Goal: Find specific page/section: Find specific page/section

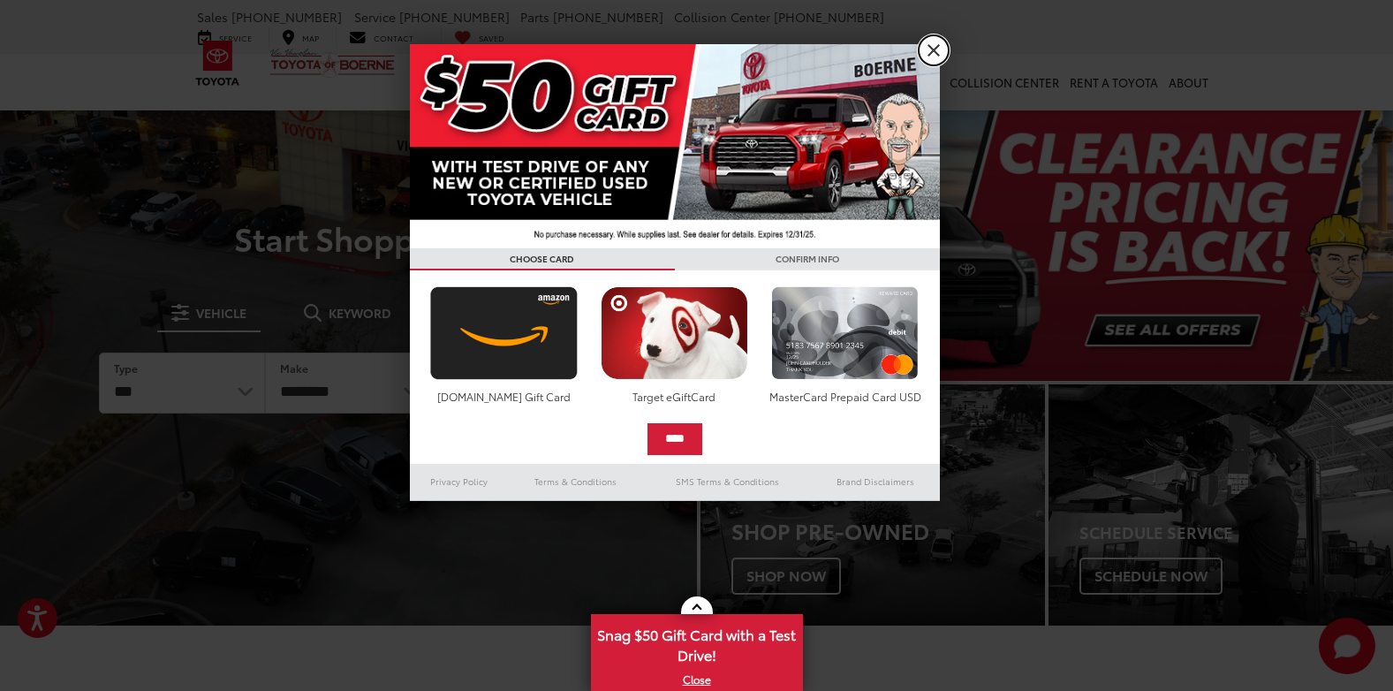
click at [926, 42] on link "X" at bounding box center [934, 50] width 30 height 30
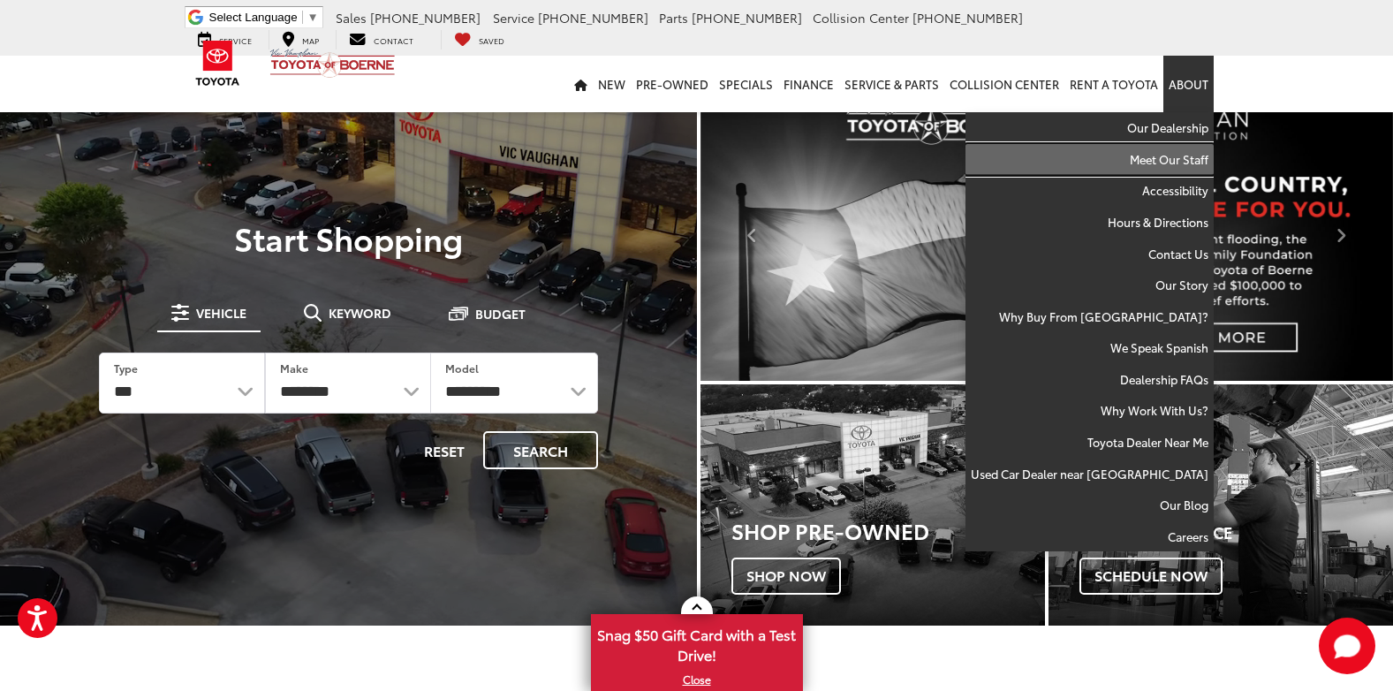
click at [1175, 161] on link "Meet Our Staff" at bounding box center [1090, 160] width 248 height 32
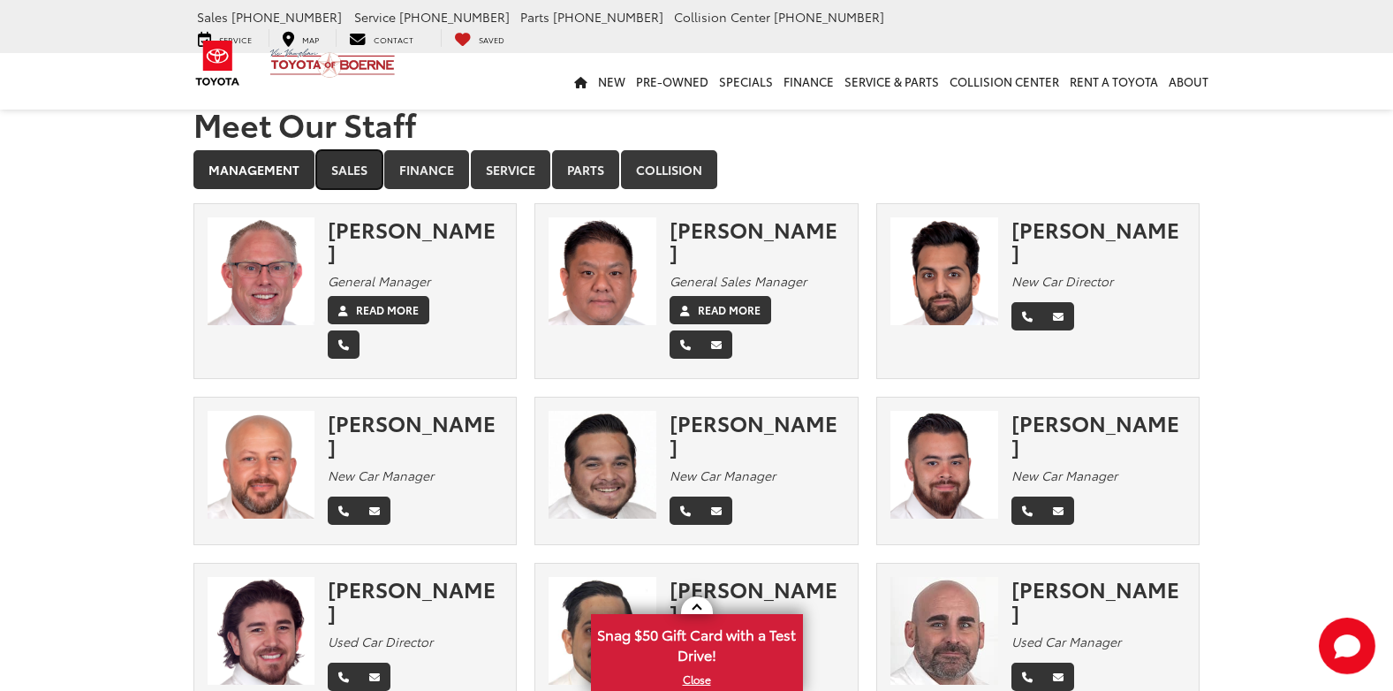
click at [352, 170] on link "Sales" at bounding box center [349, 169] width 66 height 39
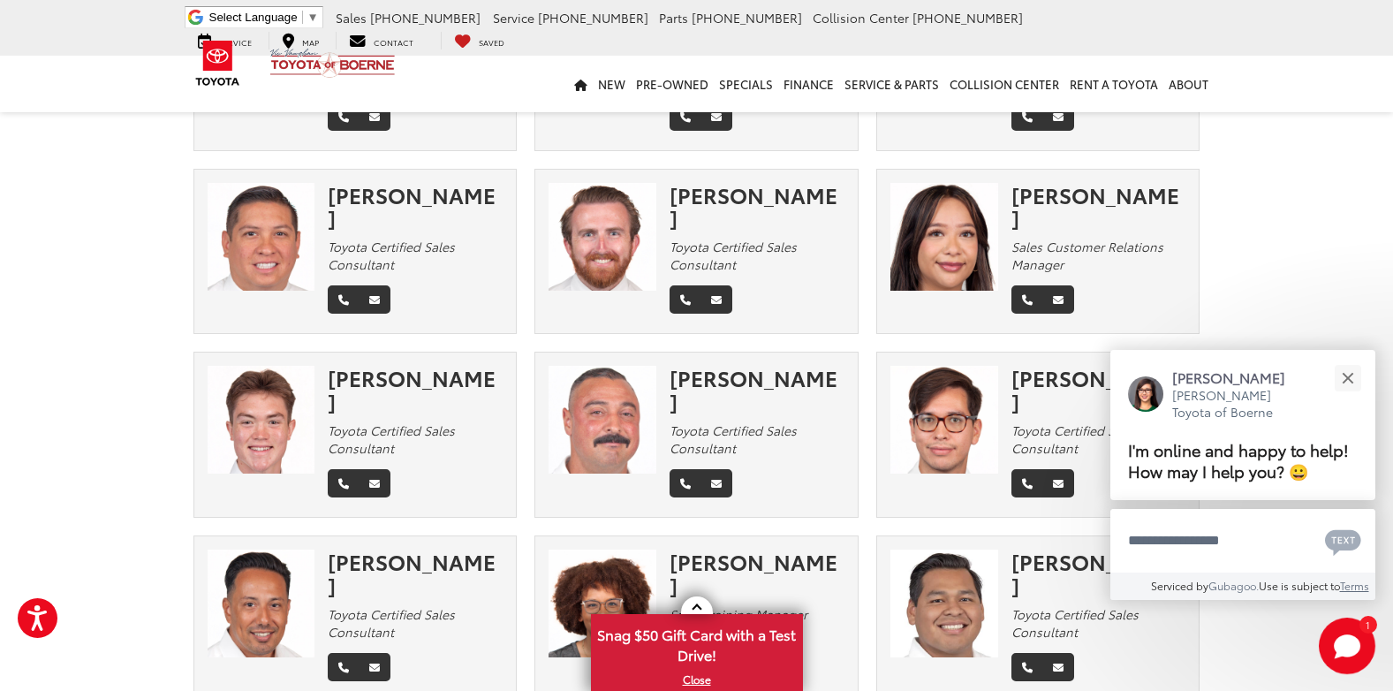
scroll to position [1502, 0]
